Goal: Transaction & Acquisition: Purchase product/service

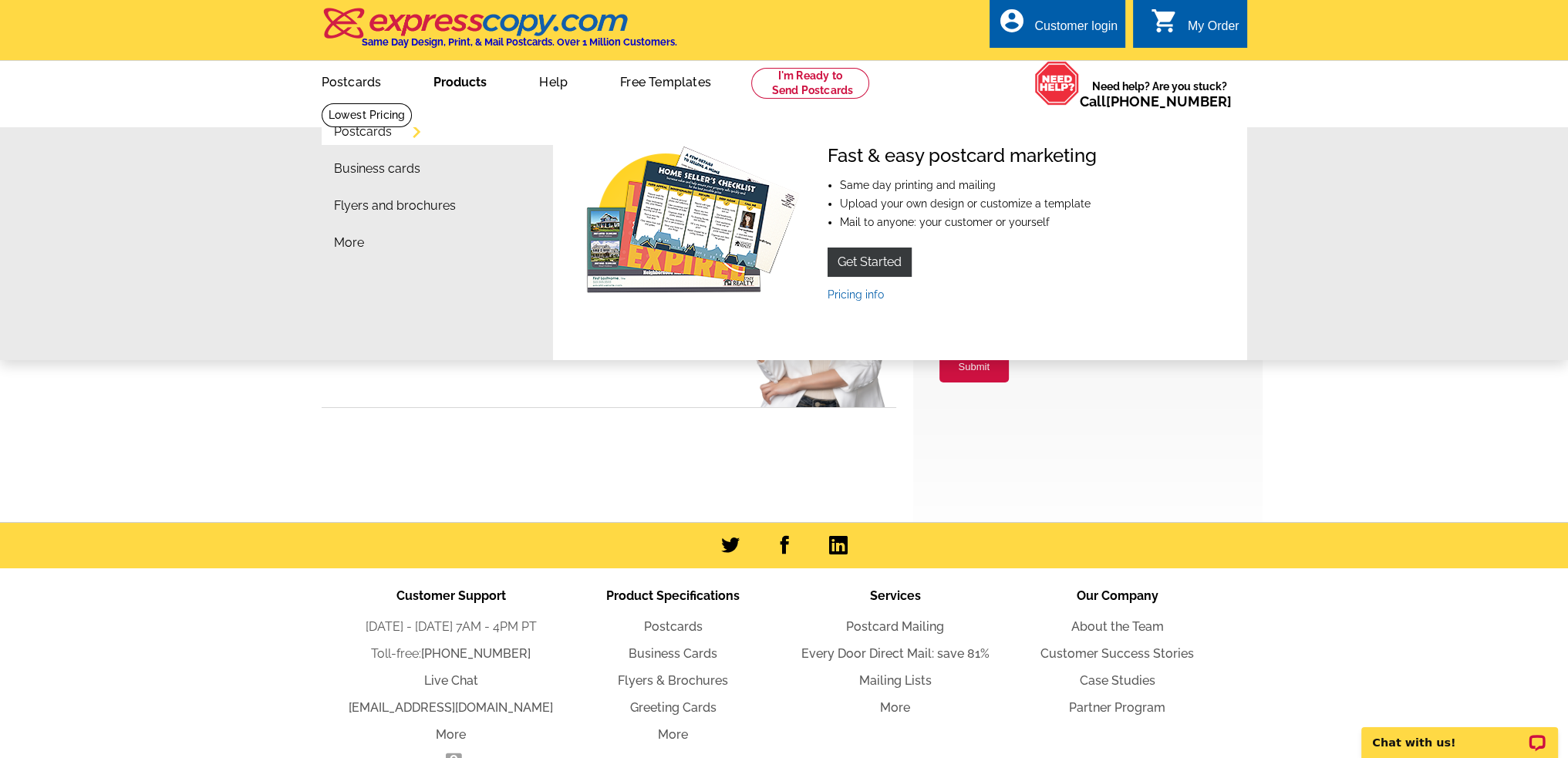
click at [355, 129] on link "Postcards" at bounding box center [363, 132] width 58 height 13
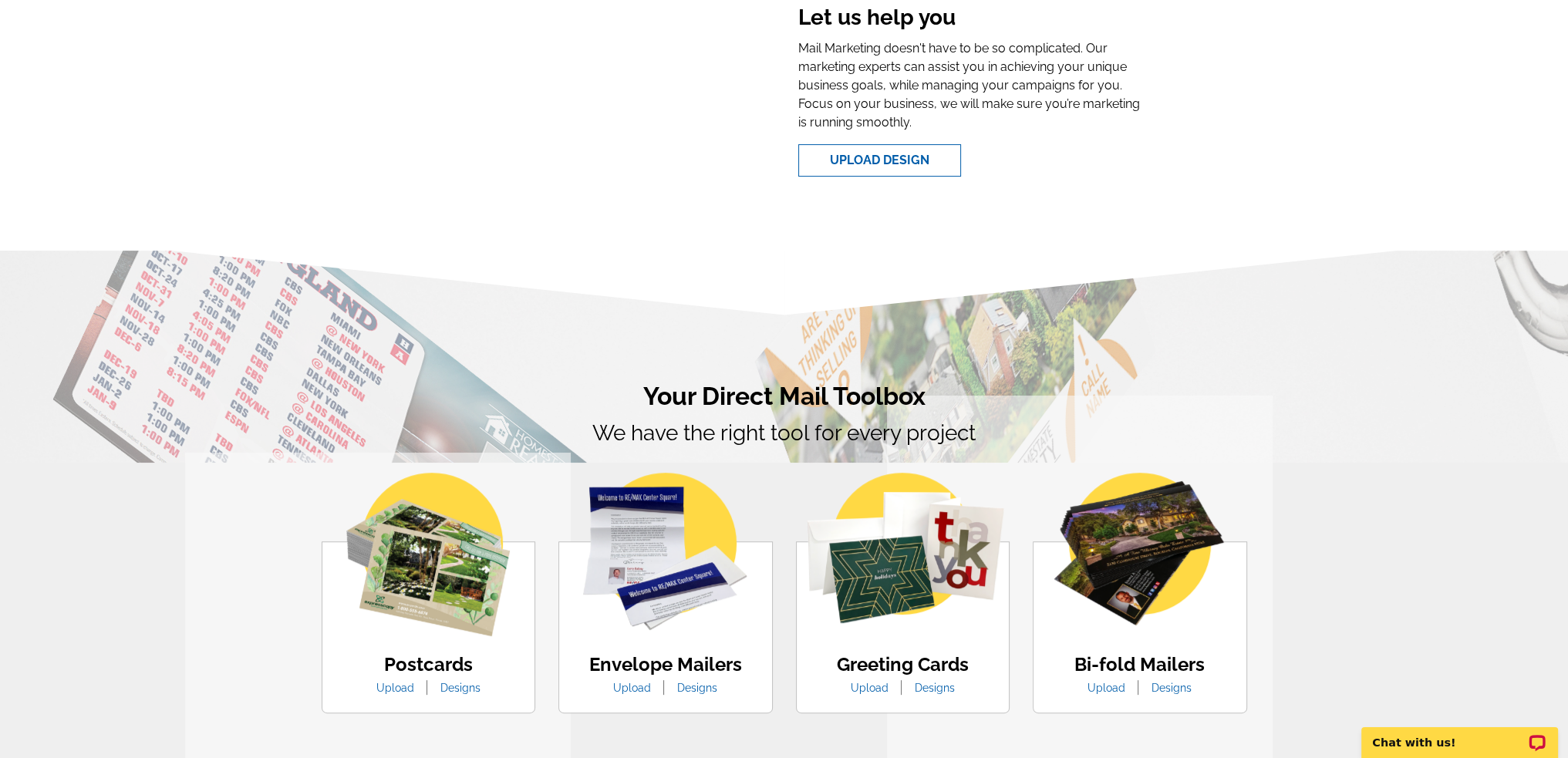
scroll to position [771, 0]
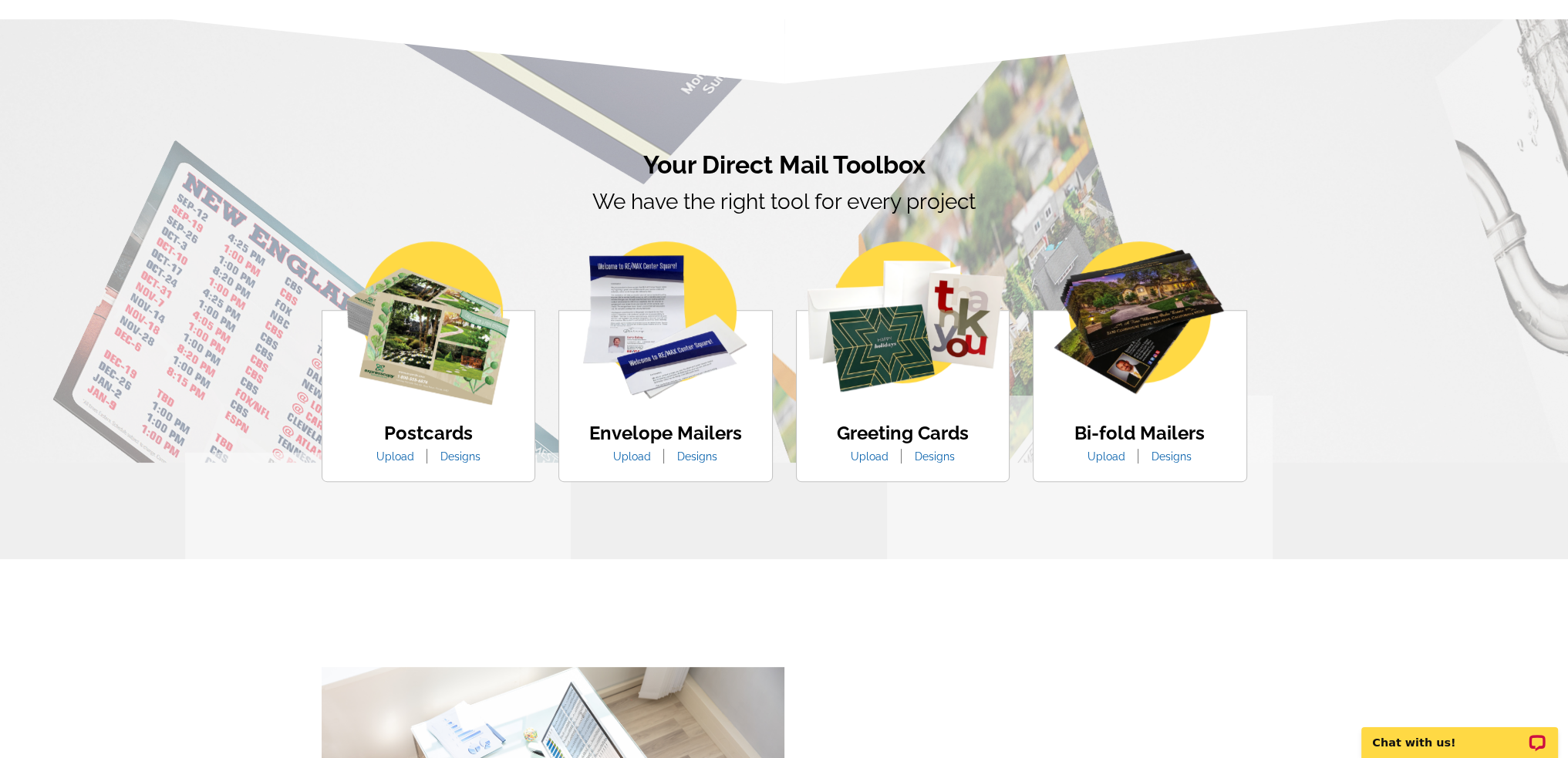
click at [461, 459] on link "Designs" at bounding box center [460, 456] width 63 height 13
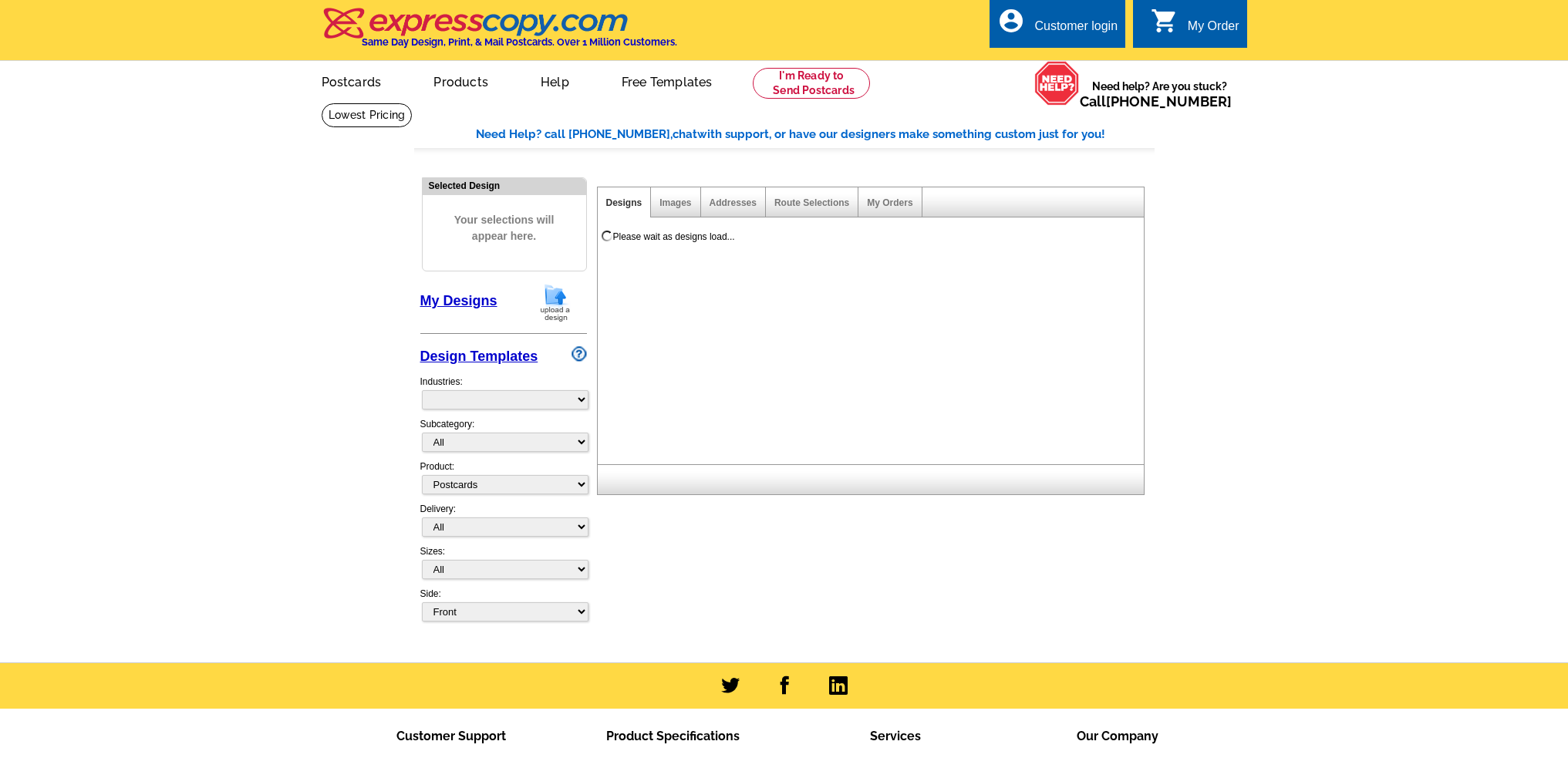
select select "1"
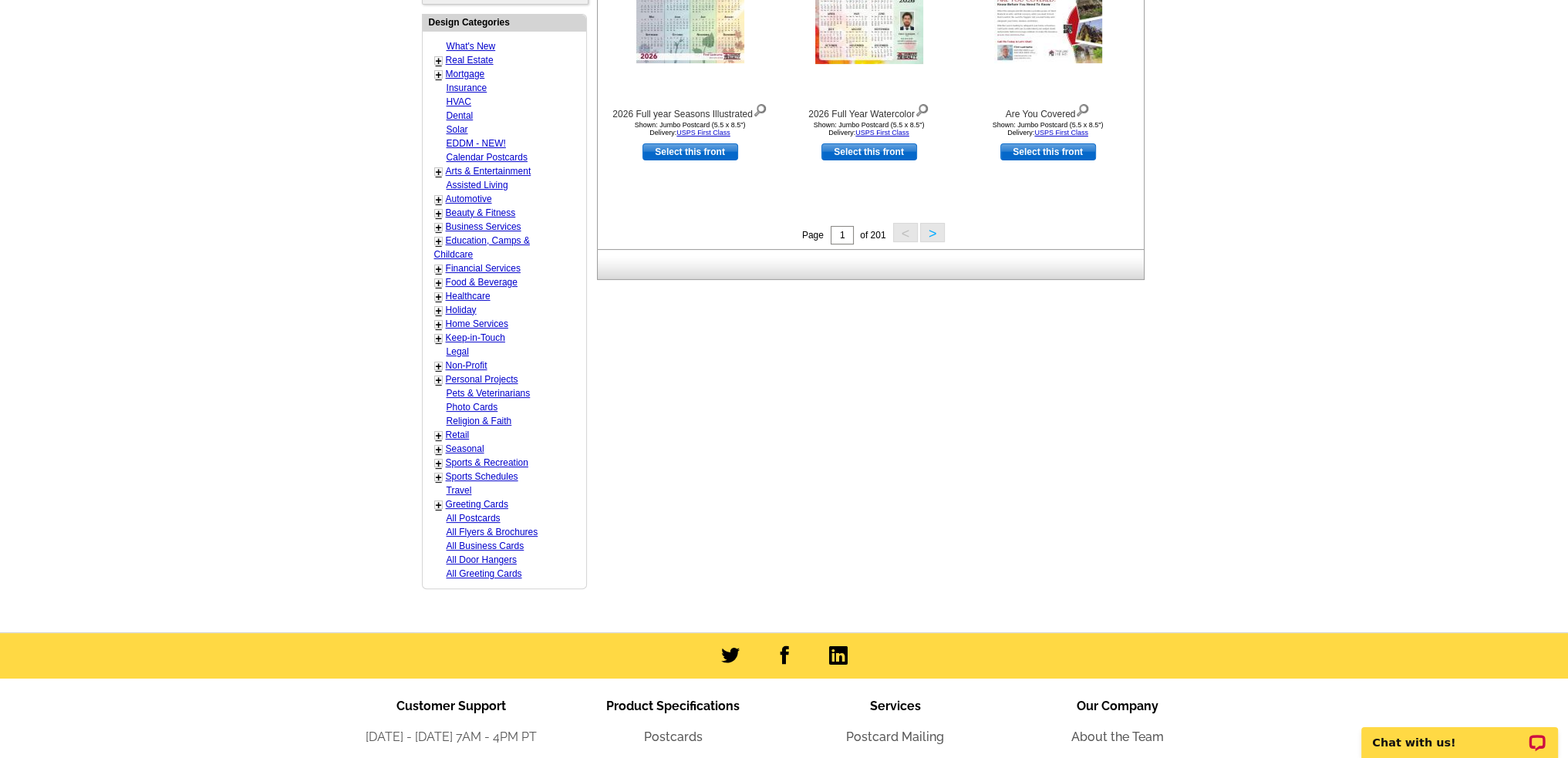
scroll to position [309, 0]
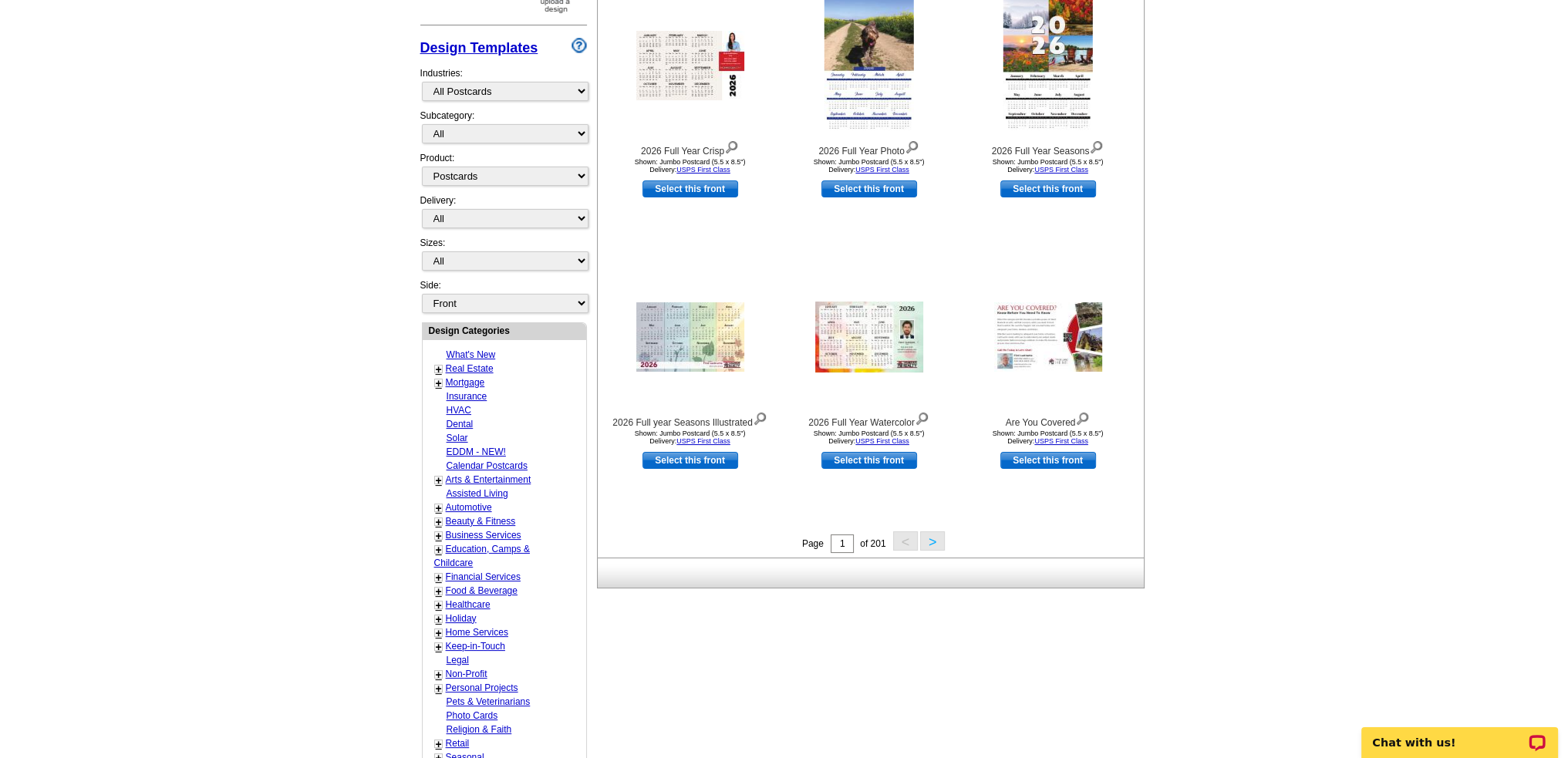
click at [436, 363] on link "+" at bounding box center [438, 369] width 6 height 13
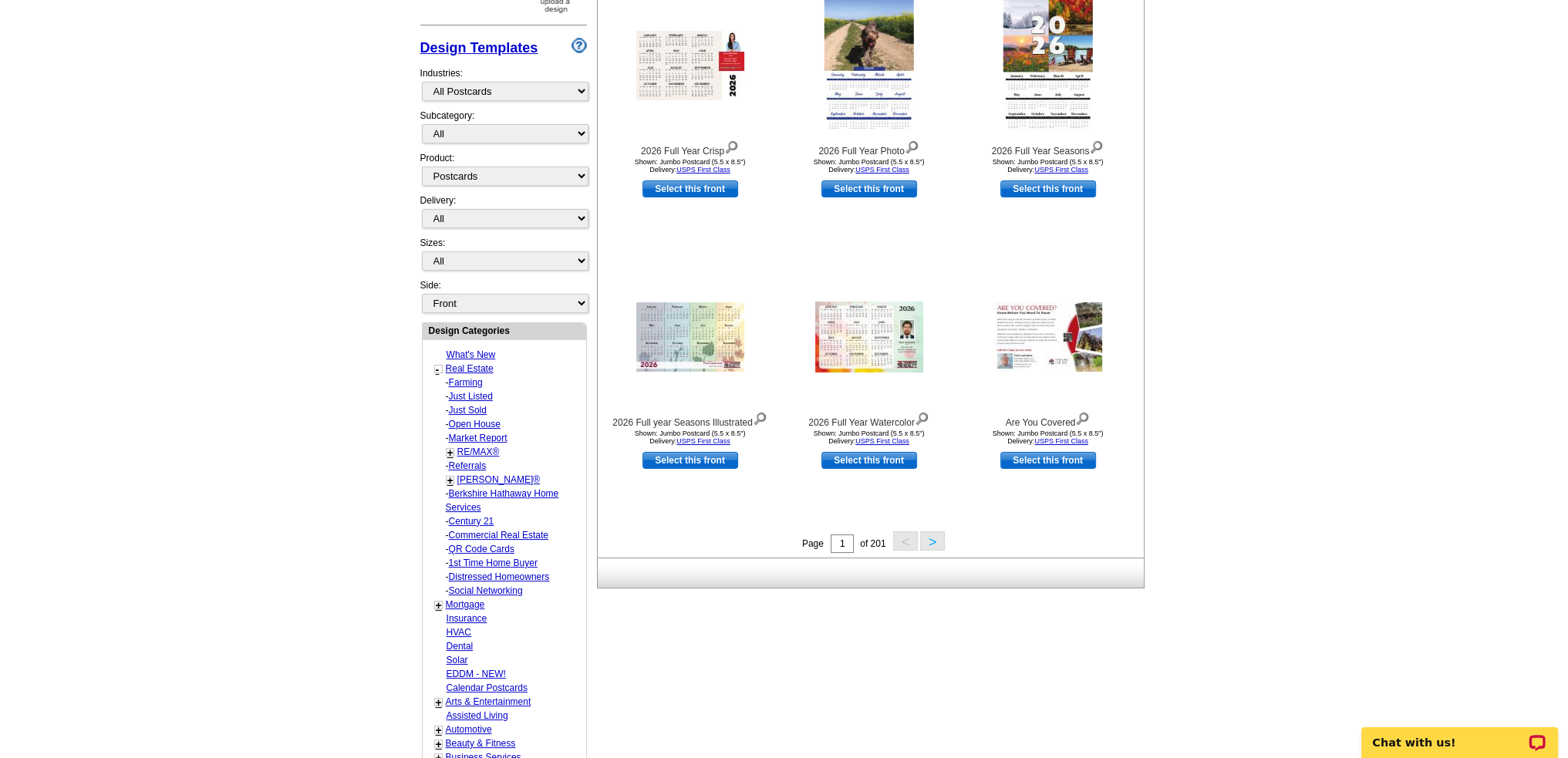
click at [463, 388] on link "Just Sold" at bounding box center [466, 382] width 34 height 11
select select "785"
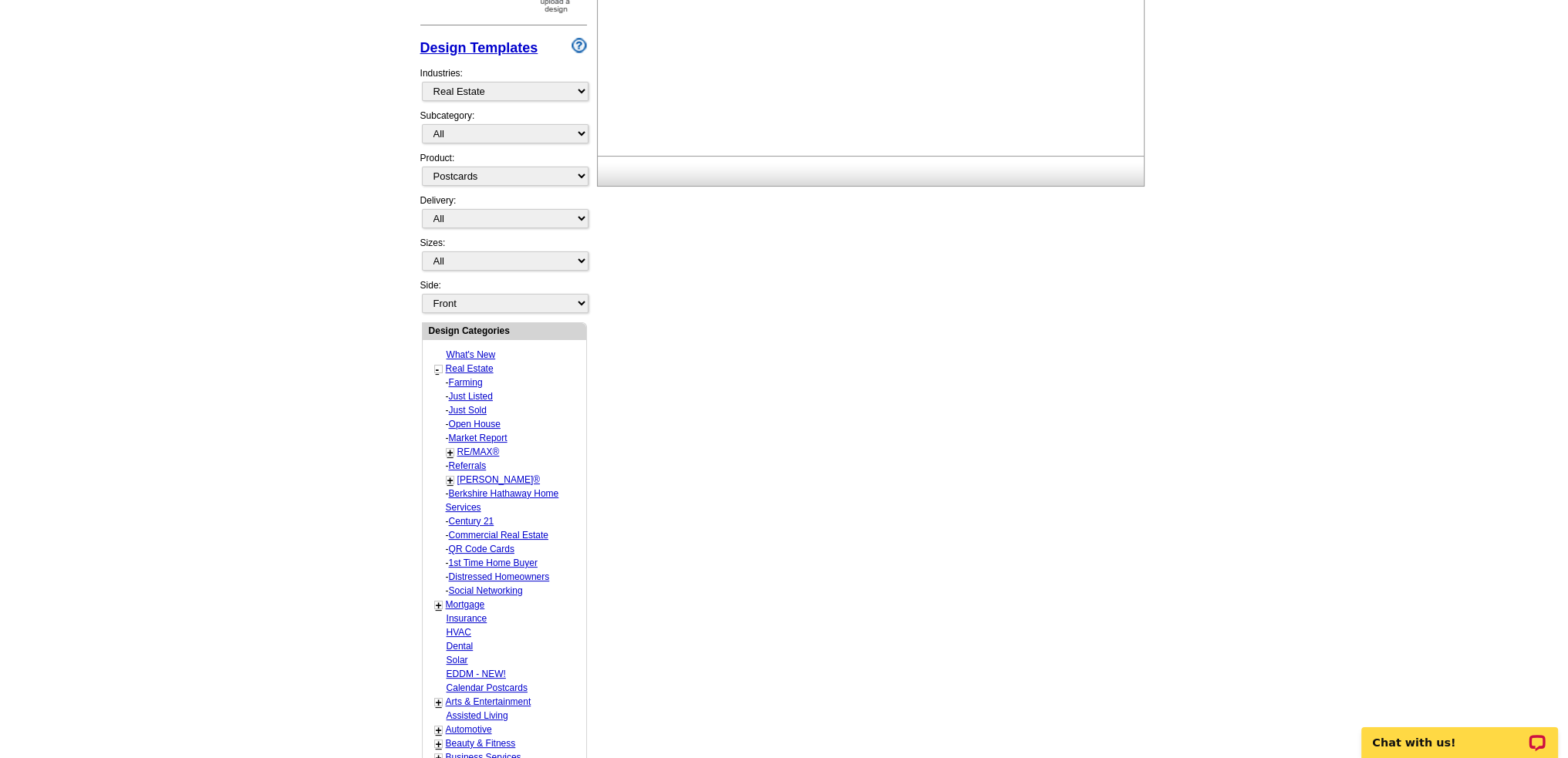
select select "789"
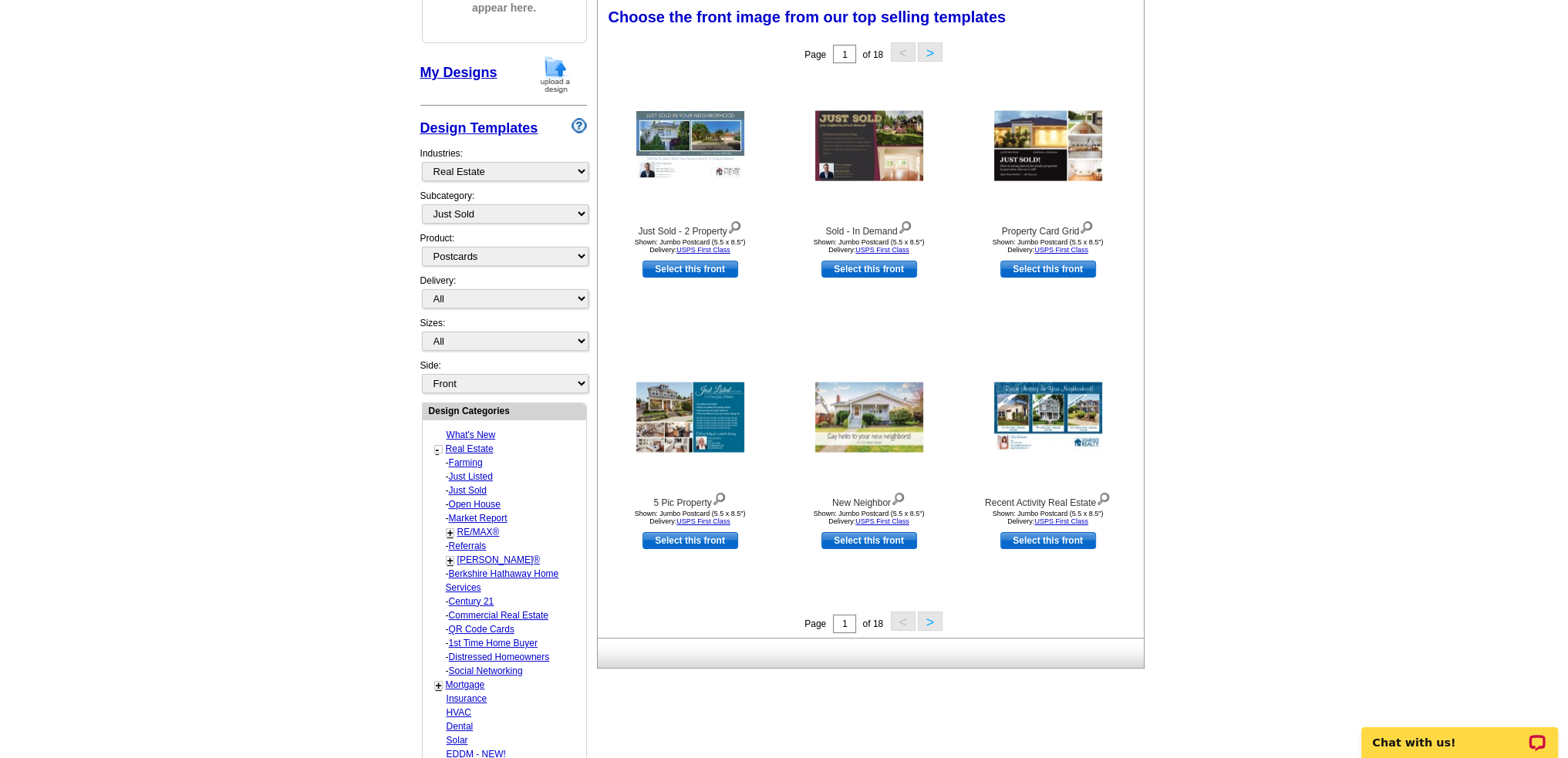
scroll to position [227, 0]
click at [1041, 149] on img at bounding box center [1047, 146] width 108 height 70
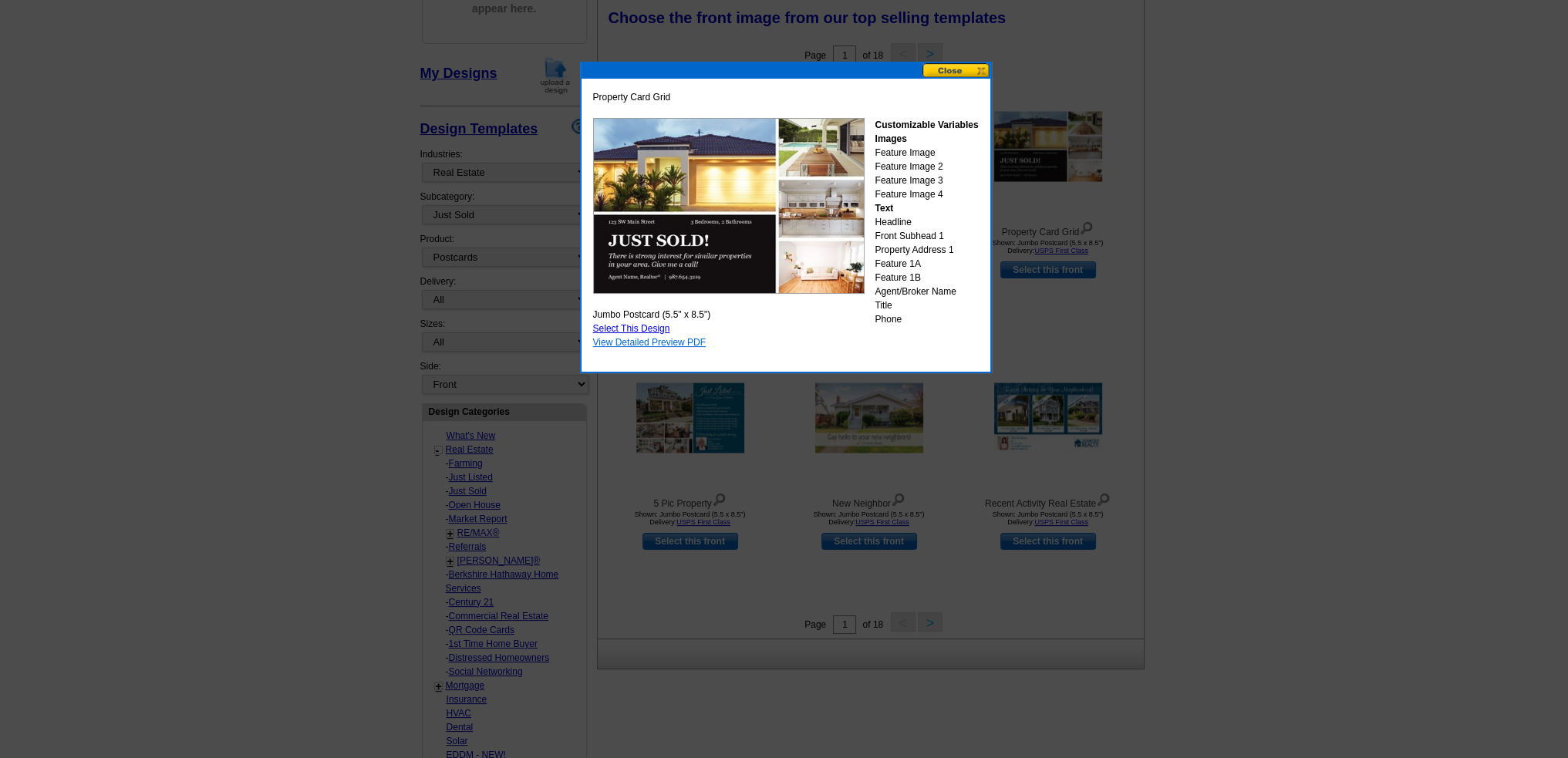
click at [651, 342] on link "View Detailed Preview PDF" at bounding box center [649, 342] width 113 height 11
click at [952, 68] on button at bounding box center [956, 71] width 68 height 14
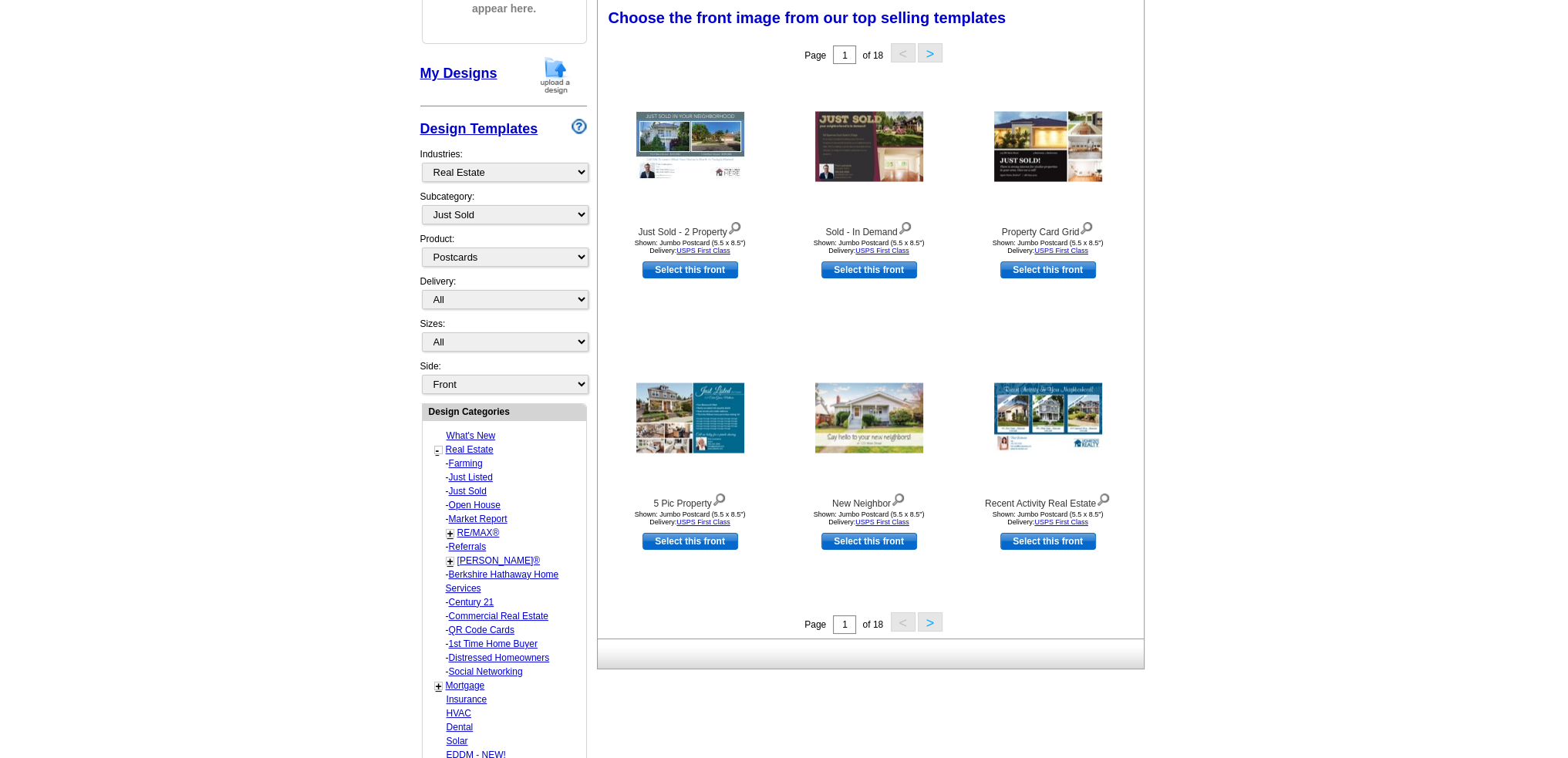
click at [931, 628] on button ">" at bounding box center [929, 621] width 24 height 19
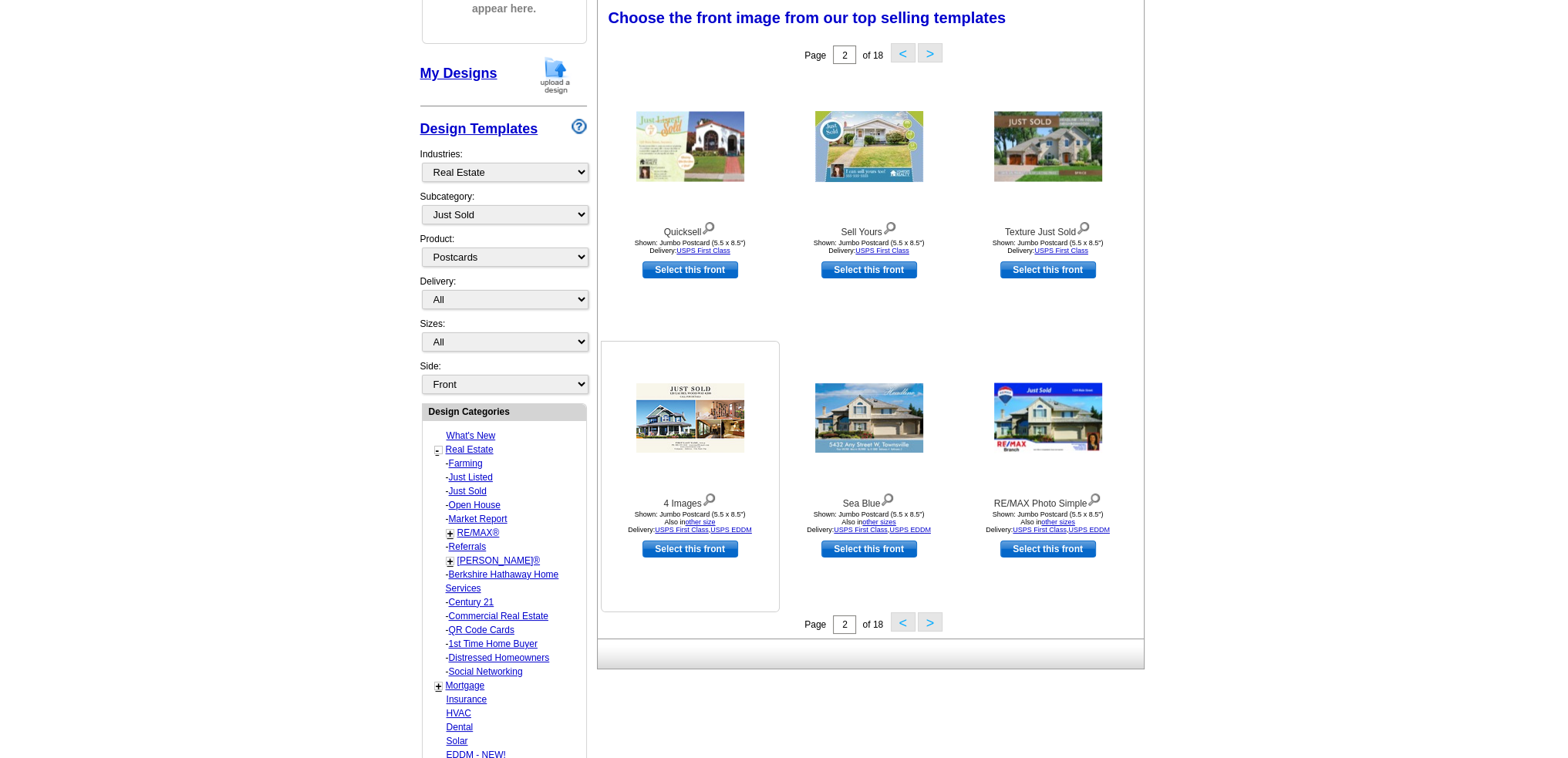
click at [677, 428] on img at bounding box center [689, 417] width 108 height 70
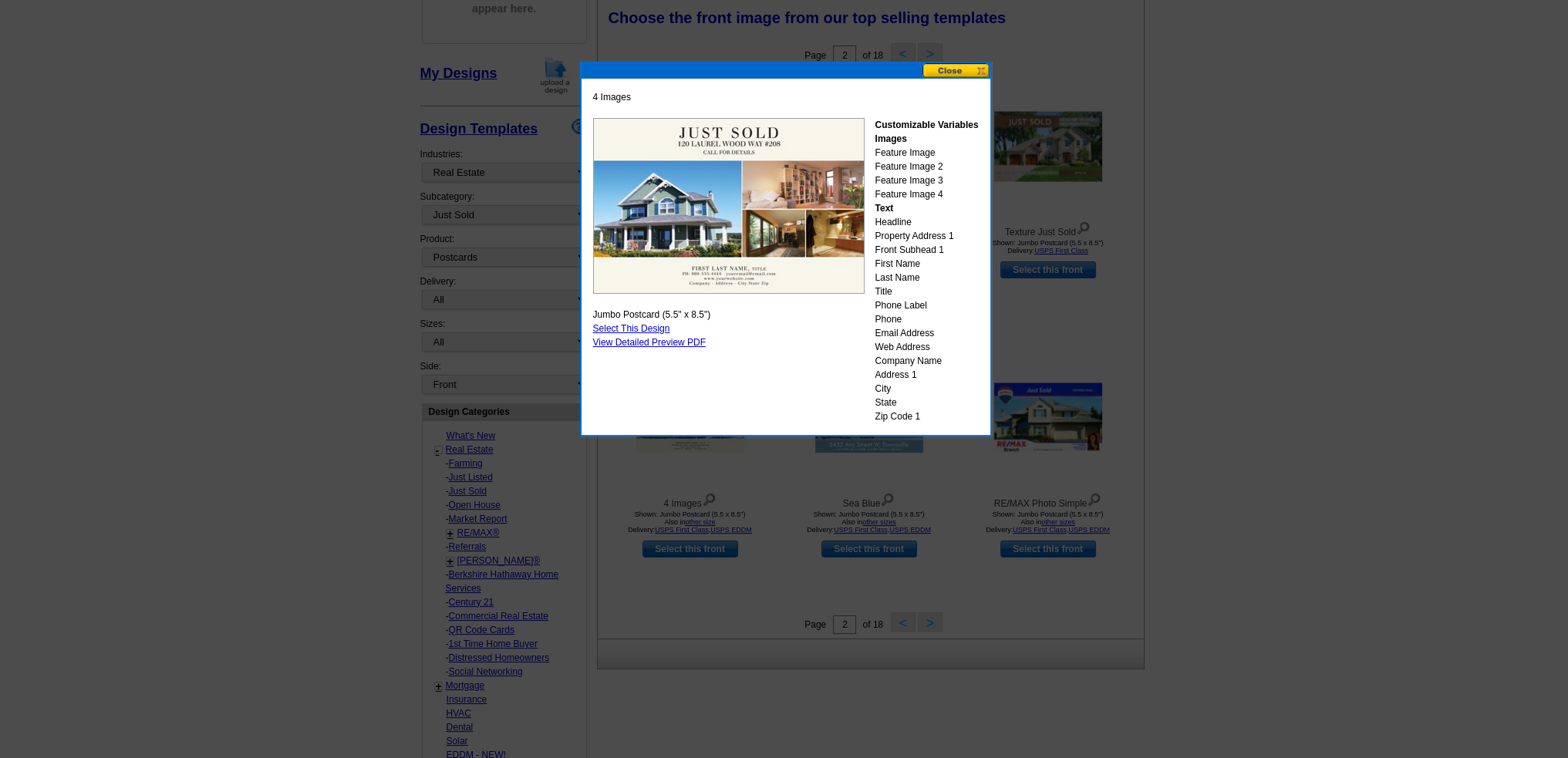
click at [948, 70] on button at bounding box center [956, 71] width 68 height 14
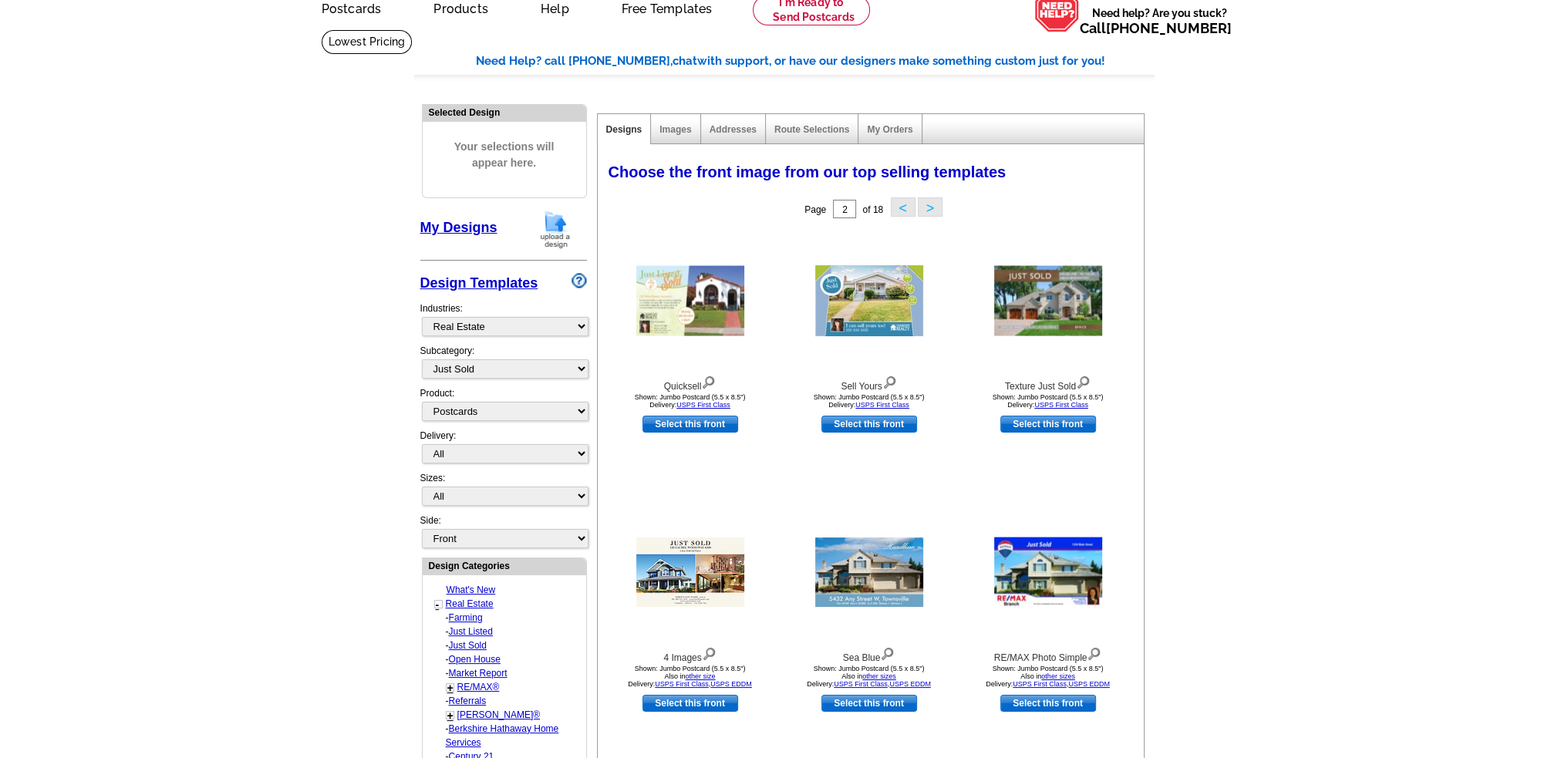
scroll to position [0, 0]
